Goal: Transaction & Acquisition: Book appointment/travel/reservation

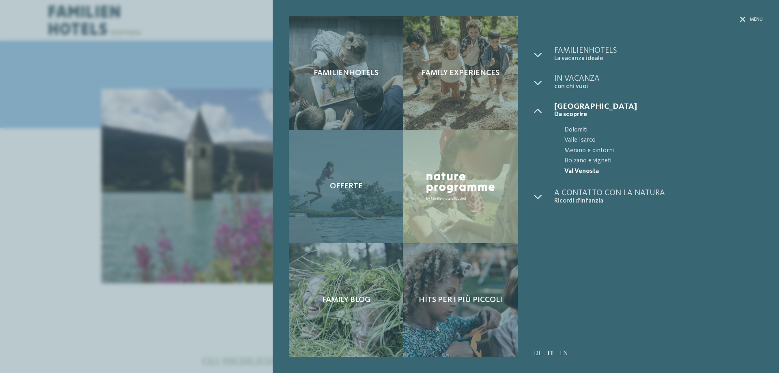
click at [368, 196] on div "Offerte" at bounding box center [346, 187] width 114 height 114
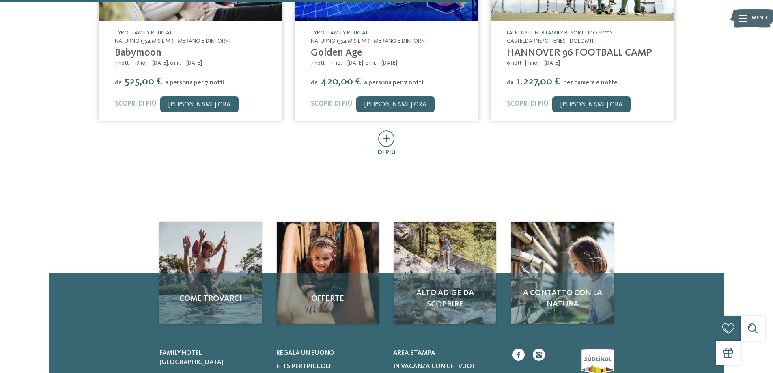
scroll to position [609, 0]
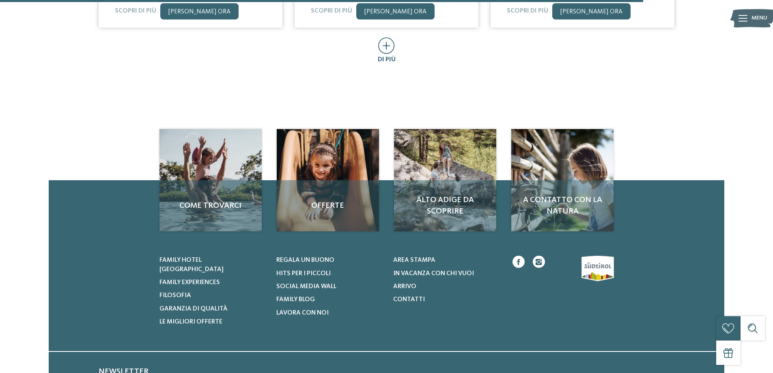
click at [391, 38] on icon at bounding box center [386, 45] width 17 height 17
click at [0, 0] on img at bounding box center [0, 0] width 0 height 0
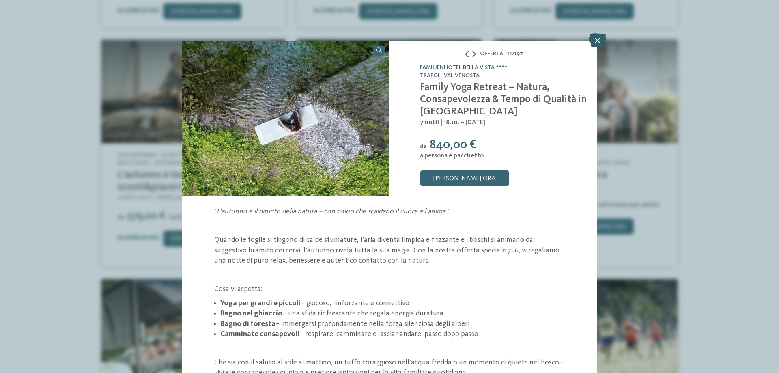
click at [594, 40] on icon at bounding box center [597, 40] width 17 height 14
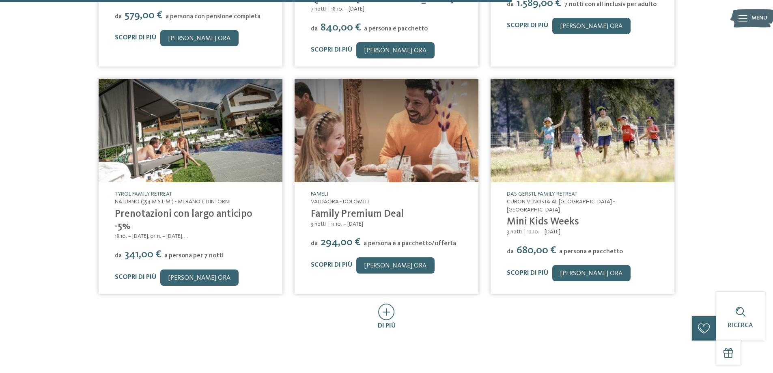
scroll to position [812, 0]
